Goal: Navigation & Orientation: Go to known website

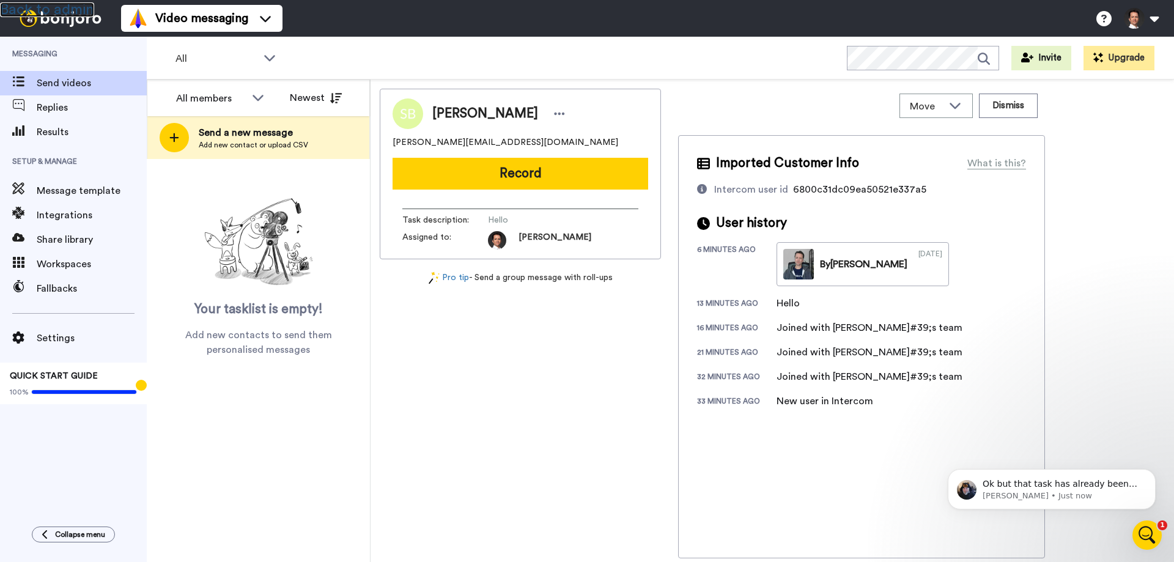
click at [63, 7] on link "Back to admin" at bounding box center [47, 9] width 94 height 15
